Goal: Information Seeking & Learning: Learn about a topic

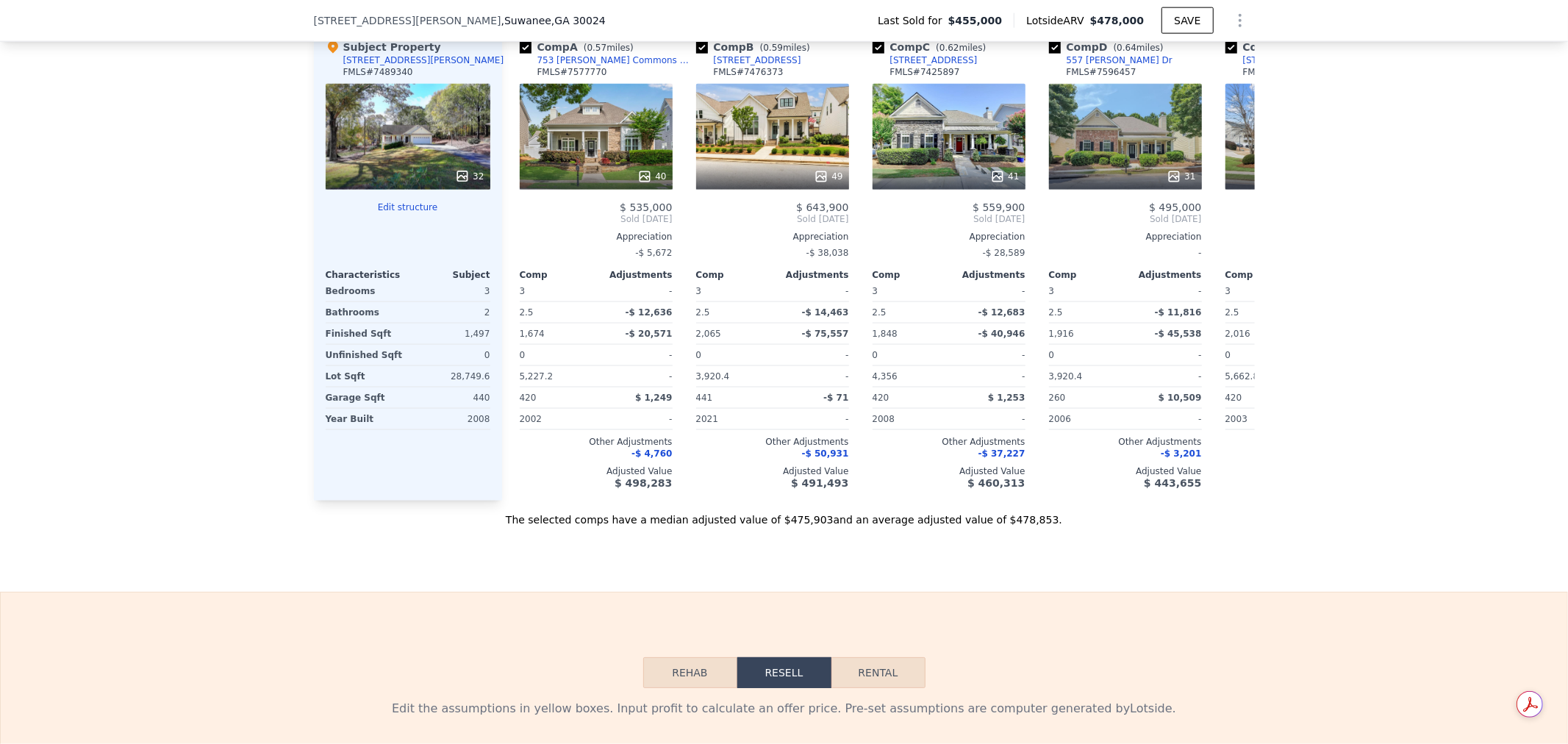
scroll to position [1710, 0]
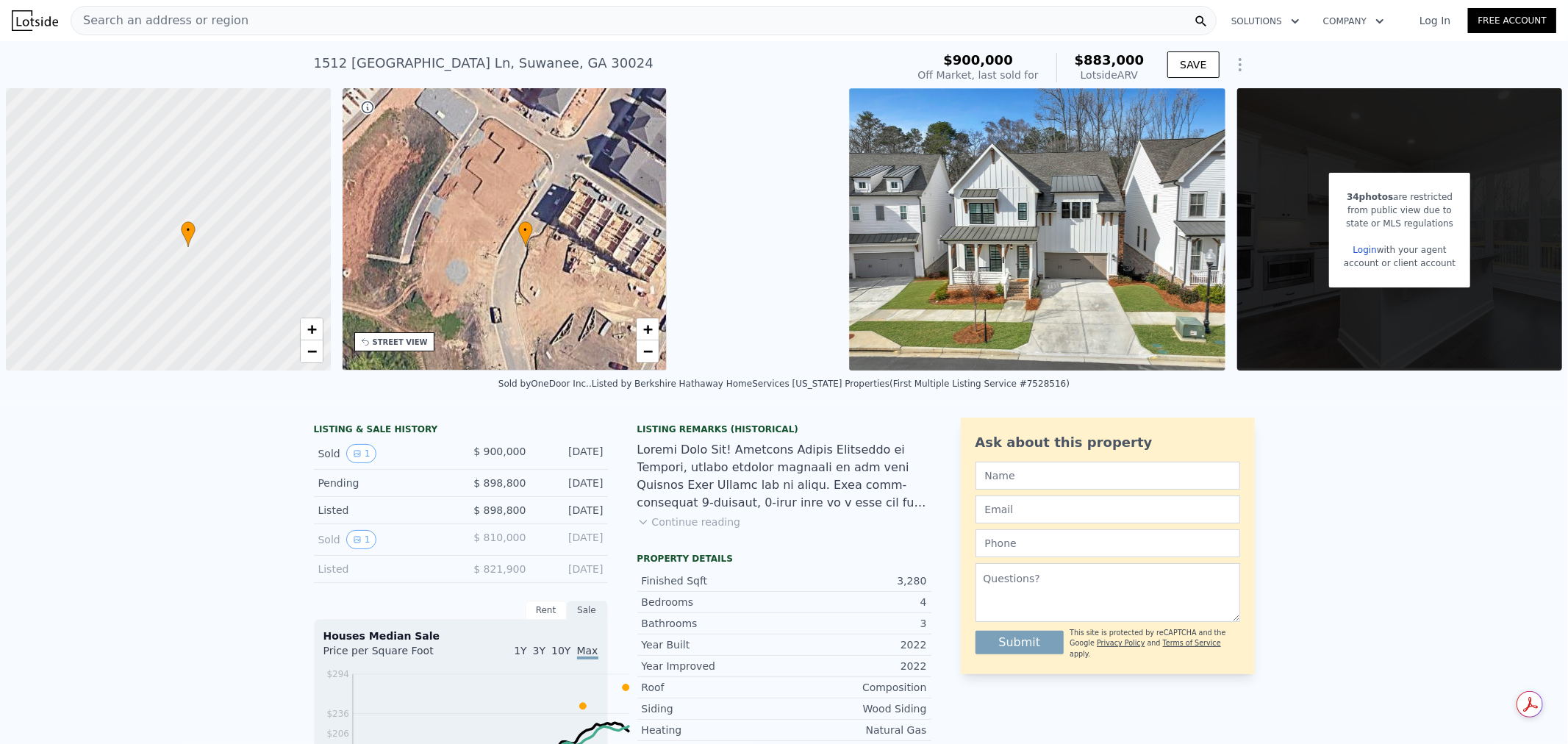
click at [1306, 281] on div "34 photos are restricted from public view due to state or MLS regulations Login…" at bounding box center [1399, 229] width 325 height 283
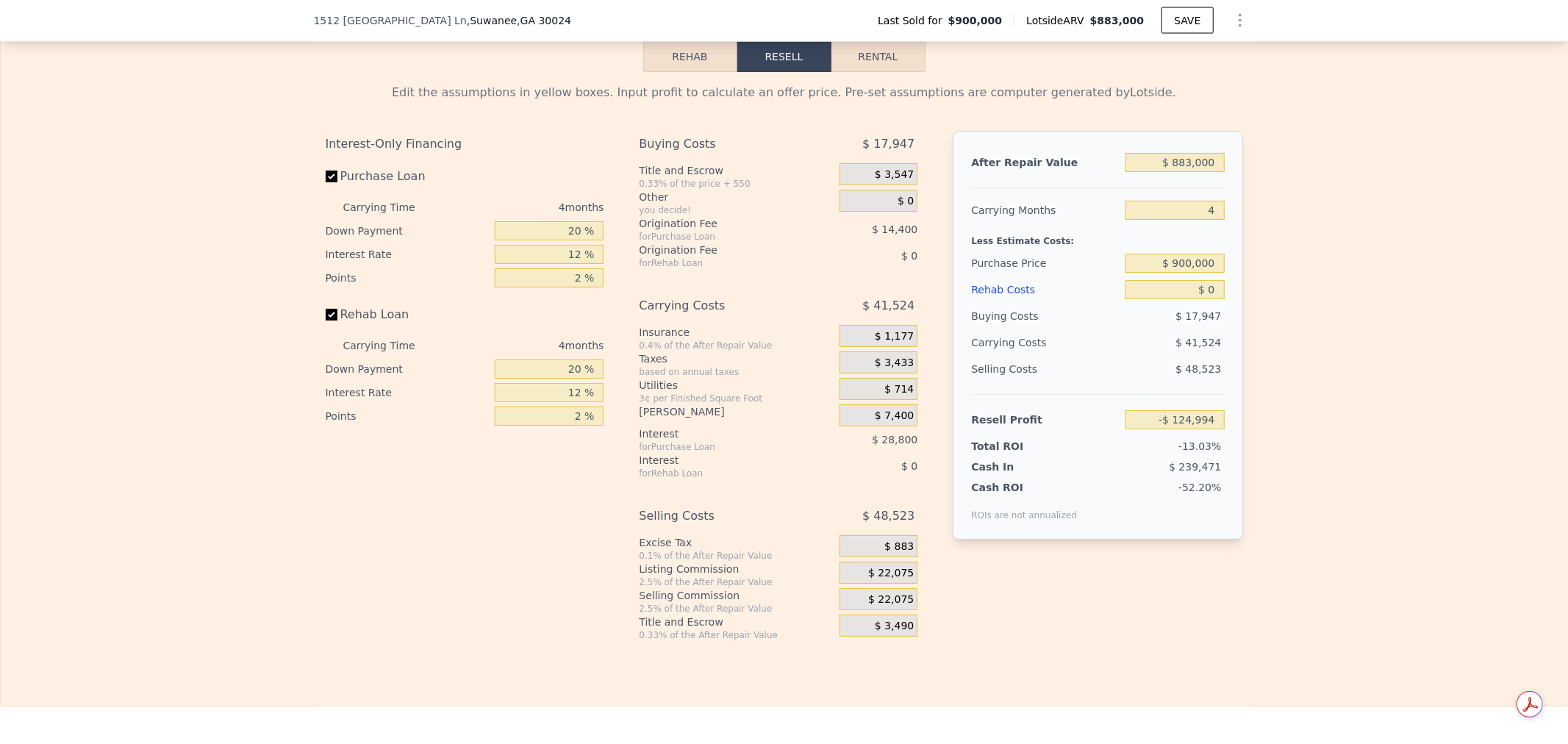
scroll to position [2364, 0]
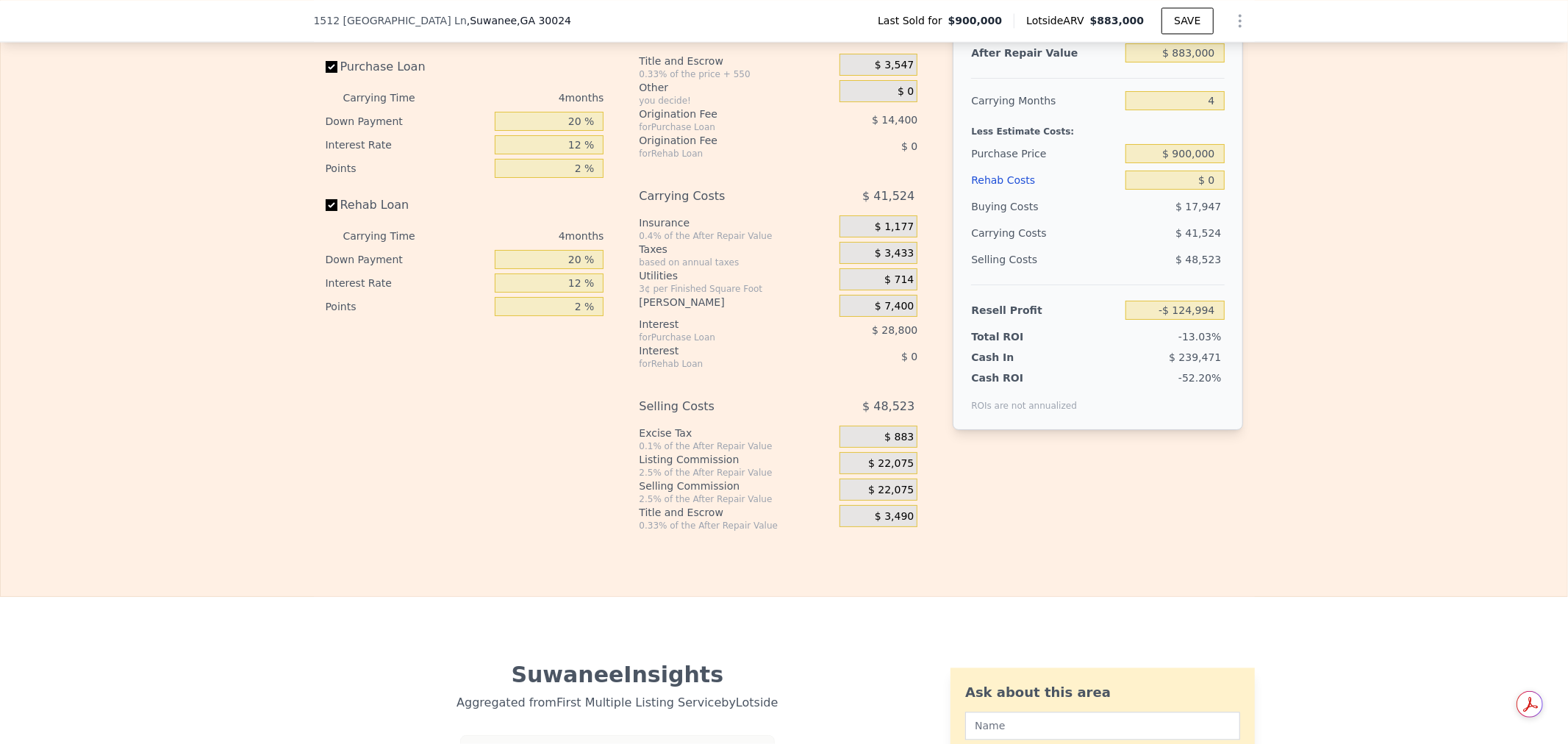
select select "30"
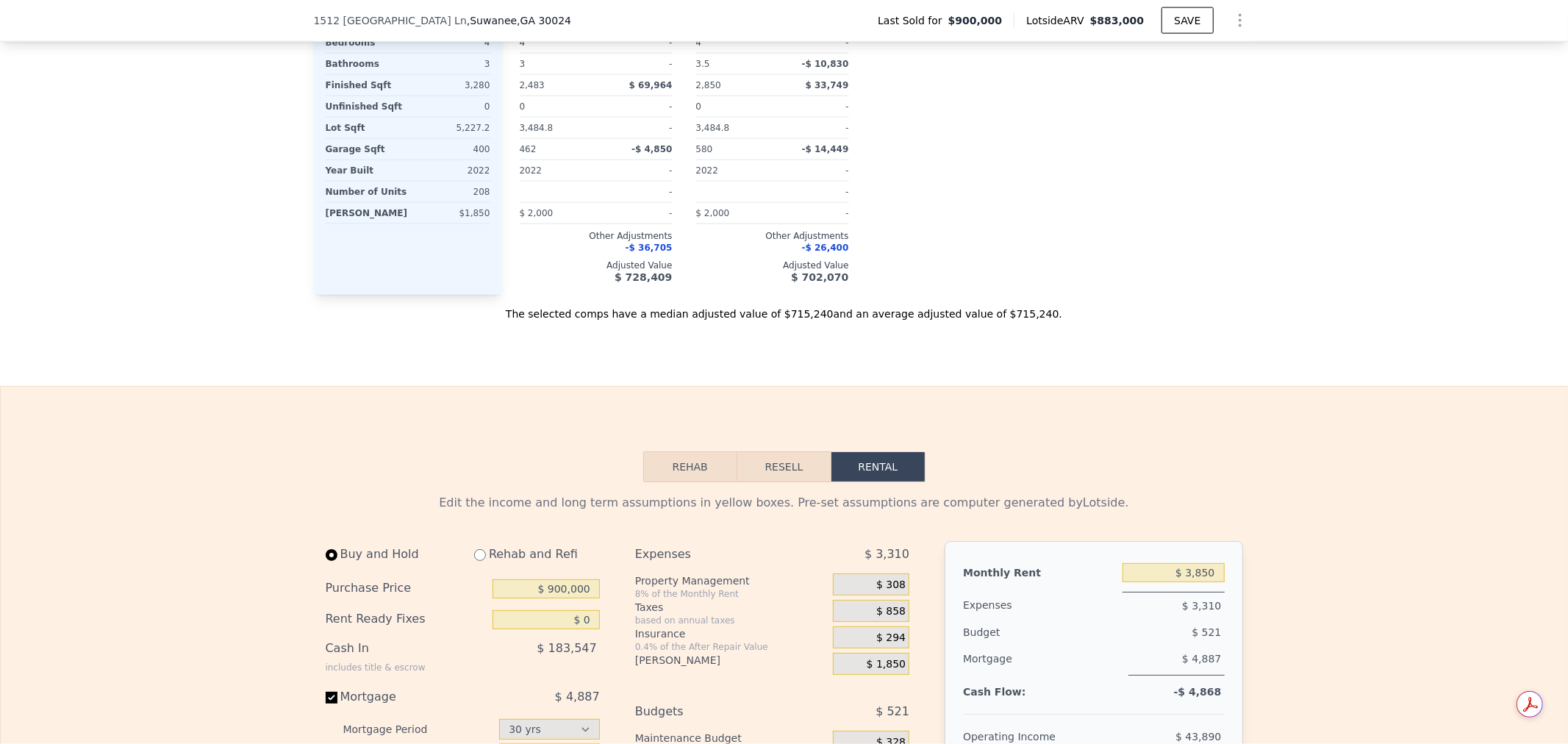
scroll to position [1879, 0]
